Goal: Information Seeking & Learning: Compare options

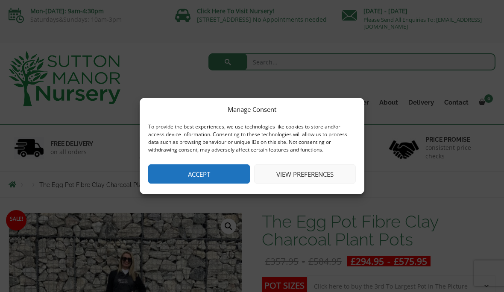
click at [230, 173] on button "Accept" at bounding box center [199, 174] width 102 height 19
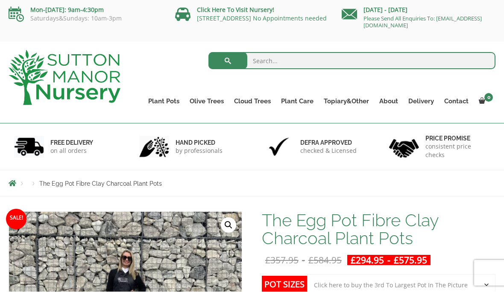
scroll to position [1, 0]
click at [166, 103] on link "Plant Pots" at bounding box center [163, 101] width 41 height 12
click at [0, 0] on ul "Resin Bonded Pots The Amalfi Pots The Milan Pots The Capri Pots The Brunello Po…" at bounding box center [0, 0] width 0 height 0
click at [0, 0] on link "Resin Bonded Pots" at bounding box center [0, 0] width 0 height 0
click at [433, 233] on h1 "The Egg Pot Fibre Clay Charcoal Plant Pots" at bounding box center [379, 230] width 234 height 36
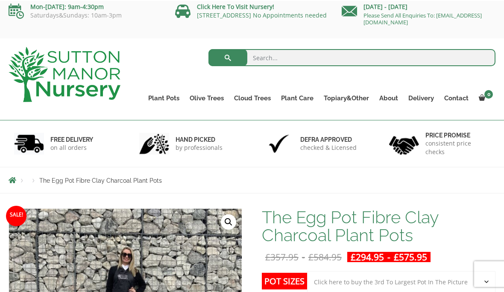
scroll to position [4, 0]
click at [59, 182] on span "The Egg Pot Fibre Clay Charcoal Plant Pots" at bounding box center [100, 180] width 123 height 7
click at [15, 183] on span "Breadcrumbs" at bounding box center [13, 180] width 8 height 7
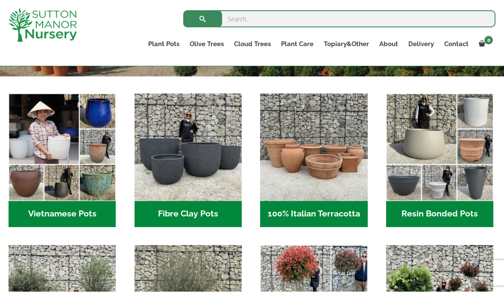
scroll to position [259, 0]
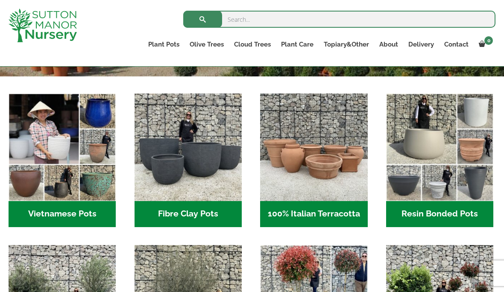
click at [449, 213] on h2 "Resin Bonded Pots (212)" at bounding box center [439, 214] width 107 height 27
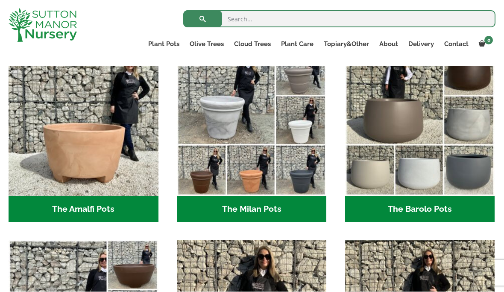
scroll to position [265, 0]
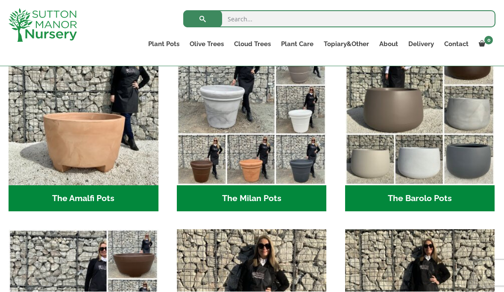
click at [422, 199] on h2 "The Barolo Pots (36)" at bounding box center [420, 199] width 150 height 27
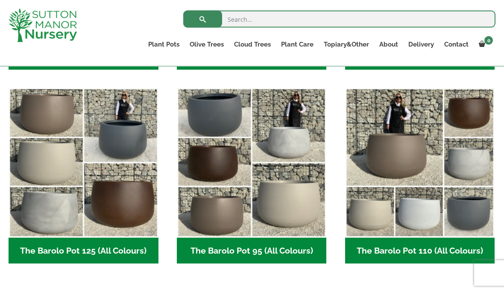
scroll to position [395, 0]
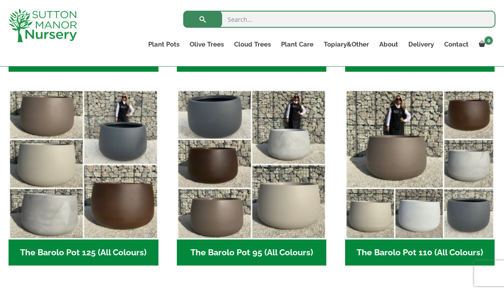
click at [248, 168] on img "Visit product category The Barolo Pot 95 (All Colours)" at bounding box center [252, 165] width 150 height 150
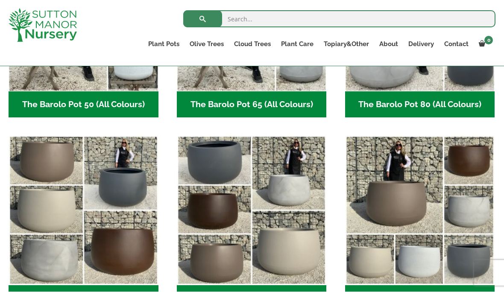
scroll to position [350, 0]
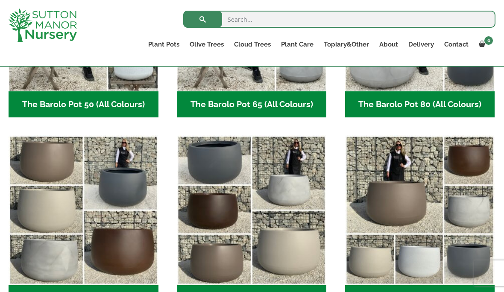
click at [267, 220] on img "Visit product category The Barolo Pot 95 (All Colours)" at bounding box center [252, 211] width 150 height 150
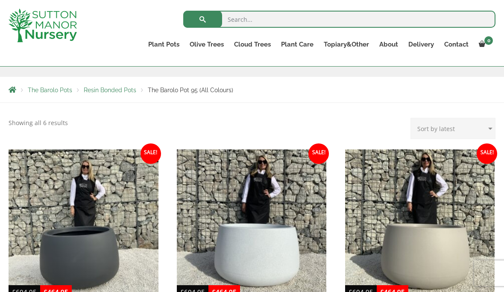
scroll to position [115, 0]
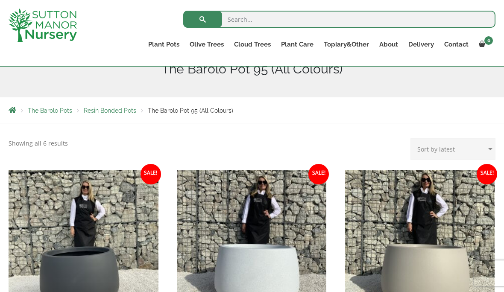
click at [112, 109] on span "Resin Bonded Pots" at bounding box center [110, 110] width 53 height 7
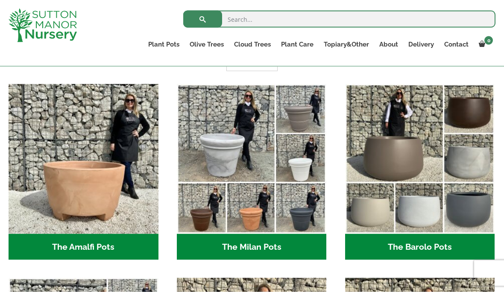
scroll to position [257, 0]
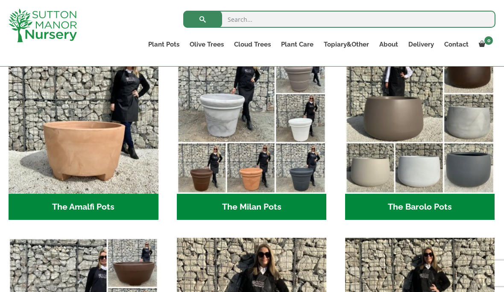
click at [416, 209] on h2 "The Barolo Pots (36)" at bounding box center [420, 207] width 150 height 27
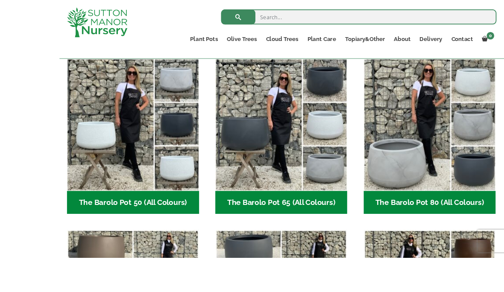
scroll to position [241, 0]
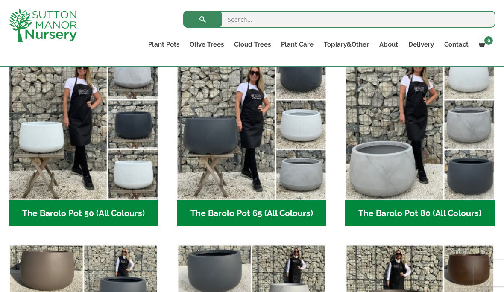
click at [254, 212] on h2 "The Barolo Pot 65 (All Colours) (6)" at bounding box center [252, 213] width 150 height 27
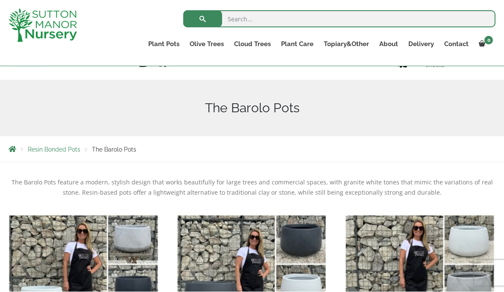
scroll to position [76, 0]
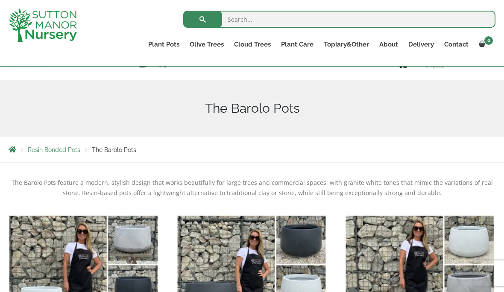
click at [64, 153] on span "Resin Bonded Pots" at bounding box center [54, 150] width 53 height 7
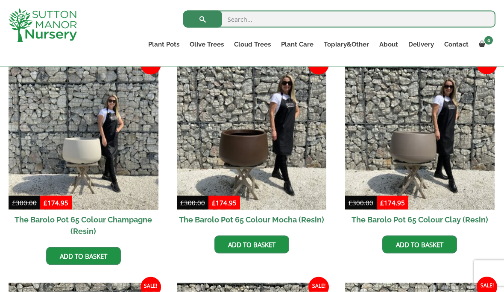
scroll to position [225, 0]
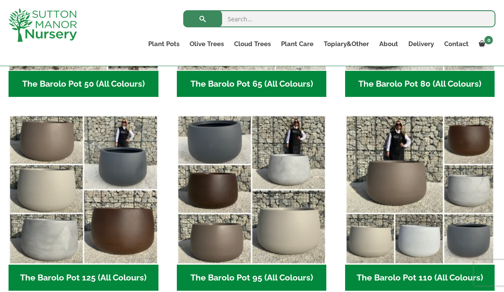
scroll to position [370, 0]
click at [117, 177] on img "Visit product category The Barolo Pot 125 (All Colours)" at bounding box center [84, 190] width 150 height 150
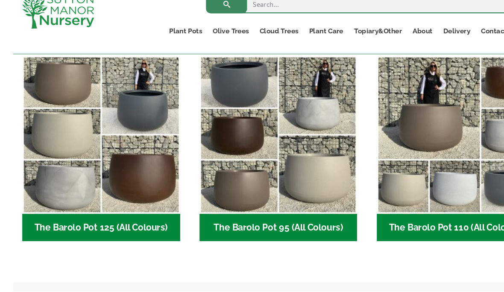
scroll to position [418, 0]
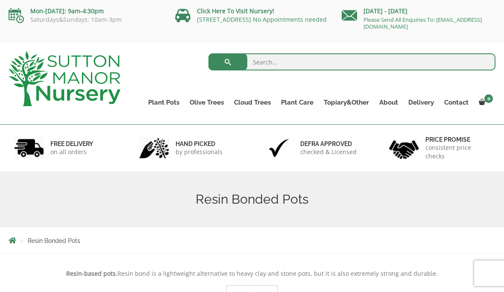
click at [13, 243] on span "Breadcrumbs" at bounding box center [13, 240] width 8 height 7
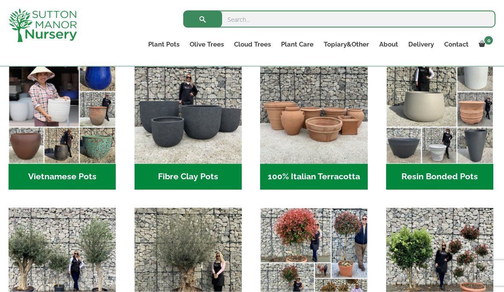
scroll to position [297, 0]
click at [198, 126] on img "Visit product category Fibre Clay Pots" at bounding box center [188, 109] width 107 height 107
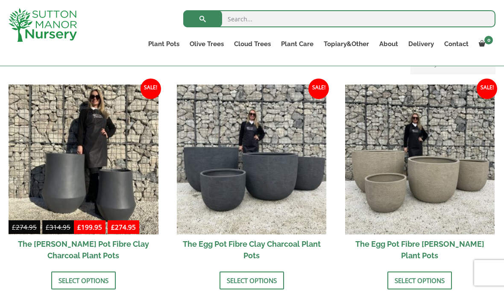
scroll to position [263, 0]
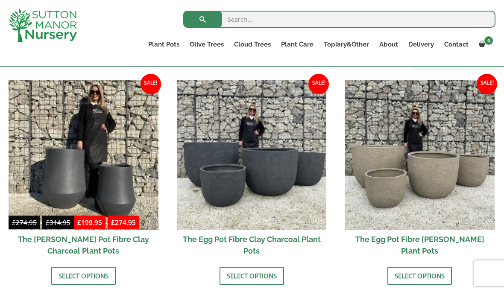
click at [292, 172] on img at bounding box center [252, 155] width 150 height 150
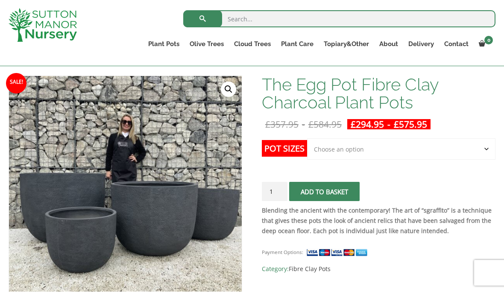
scroll to position [122, 0]
click at [229, 93] on link "🔍" at bounding box center [228, 89] width 15 height 15
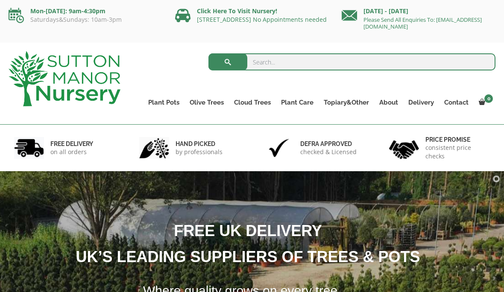
click at [0, 0] on link "Acers" at bounding box center [0, 0] width 0 height 0
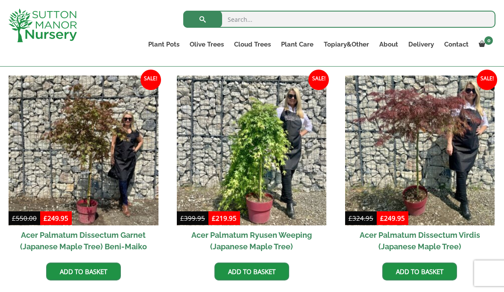
scroll to position [242, 0]
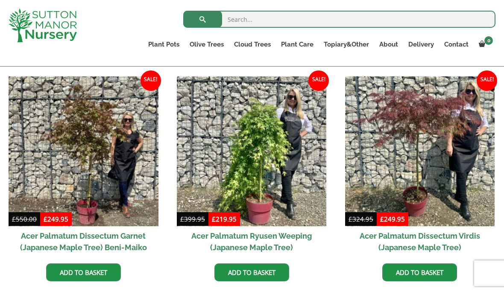
click at [458, 185] on img at bounding box center [420, 152] width 150 height 150
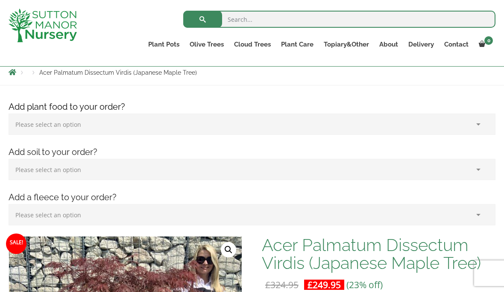
scroll to position [96, 0]
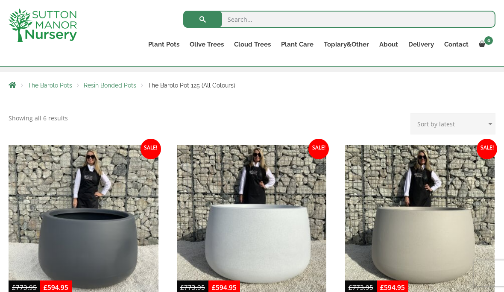
scroll to position [133, 0]
